Goal: Find specific page/section: Find specific page/section

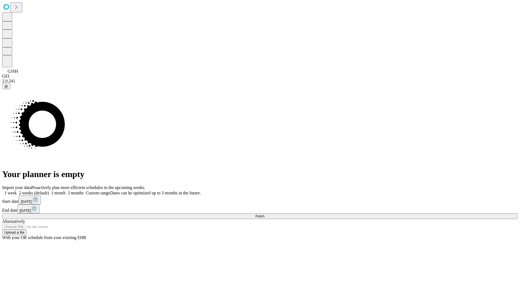
click at [264, 214] on span "Fetch" at bounding box center [259, 216] width 9 height 4
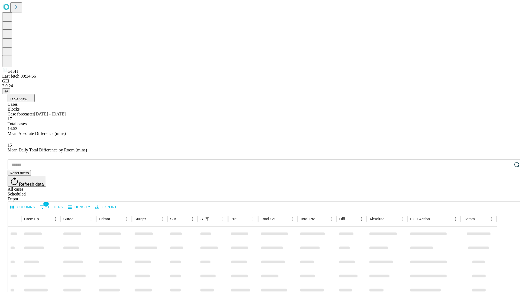
click at [27, 97] on span "Table View" at bounding box center [18, 99] width 17 height 4
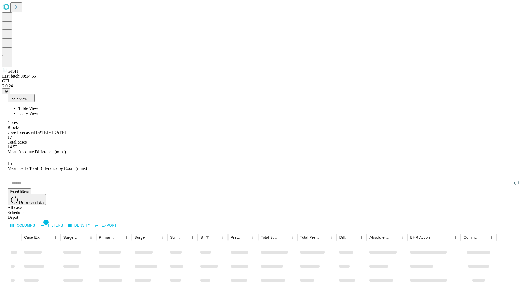
click at [38, 111] on span "Daily View" at bounding box center [28, 113] width 20 height 5
